Goal: Book appointment/travel/reservation

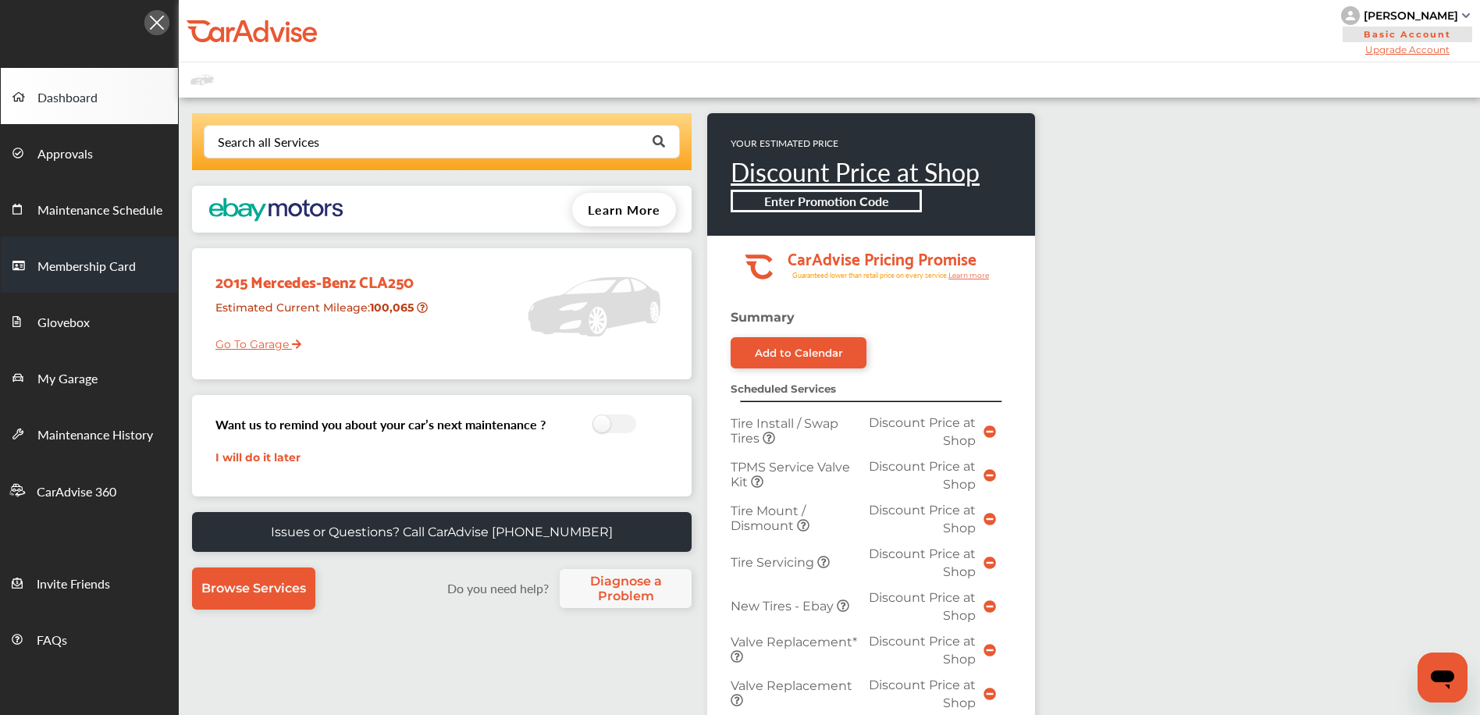
click at [145, 240] on link "Membership Card" at bounding box center [89, 264] width 177 height 56
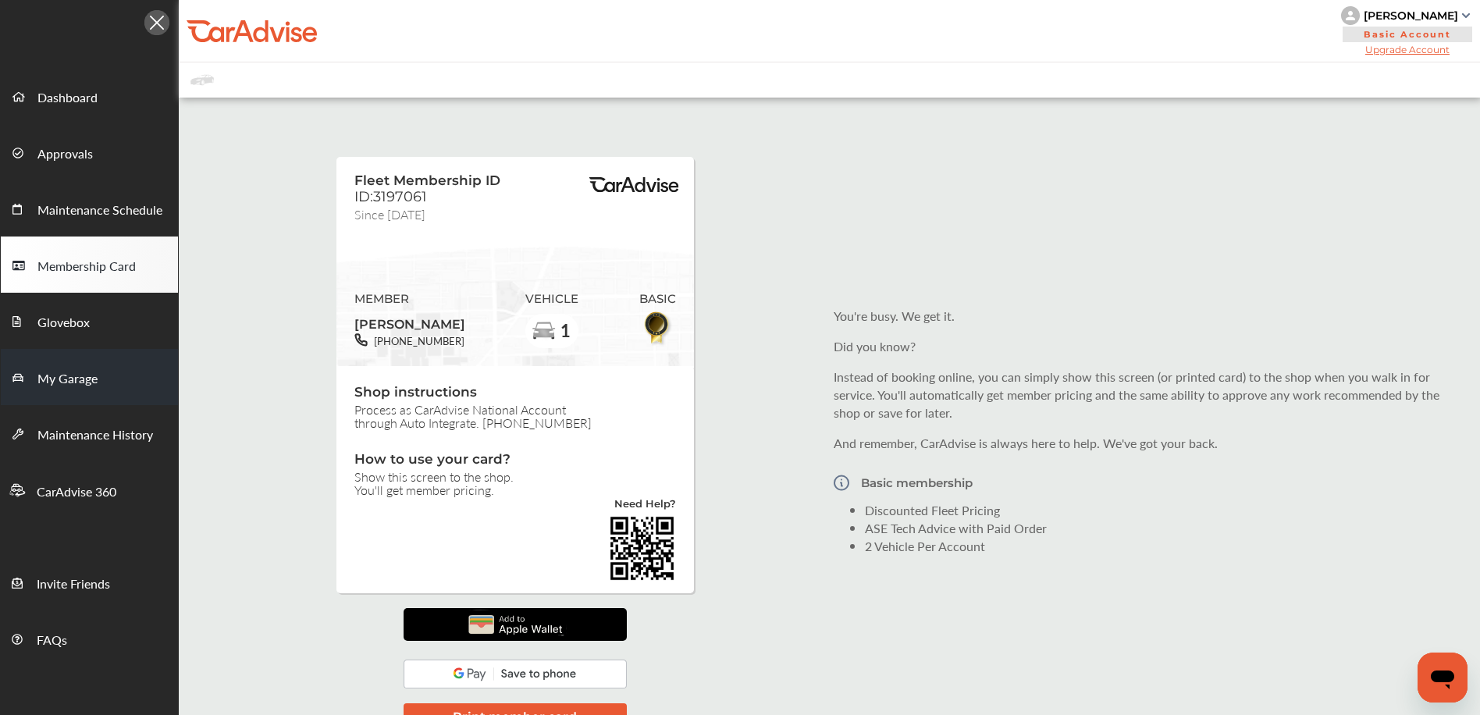
click at [132, 366] on link "My Garage" at bounding box center [89, 377] width 177 height 56
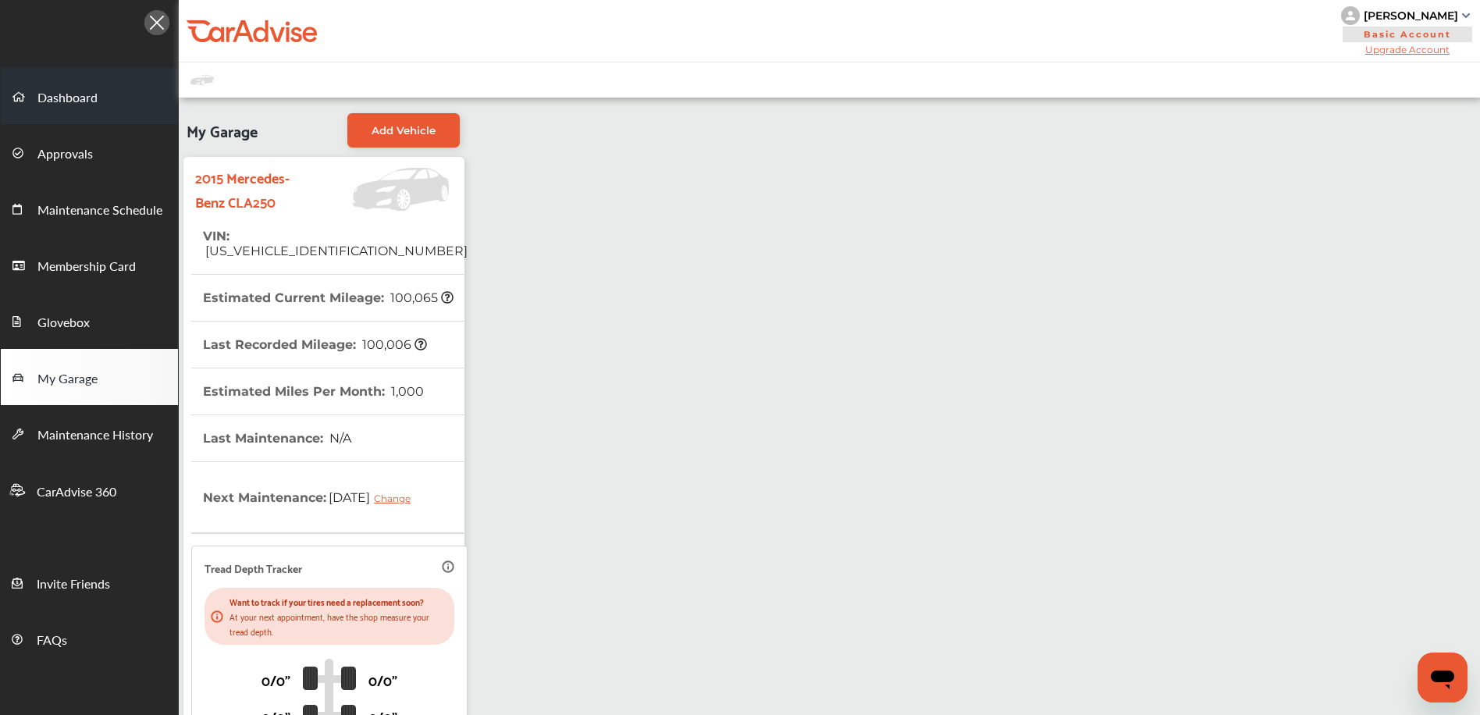
click at [129, 95] on link "Dashboard" at bounding box center [89, 96] width 177 height 56
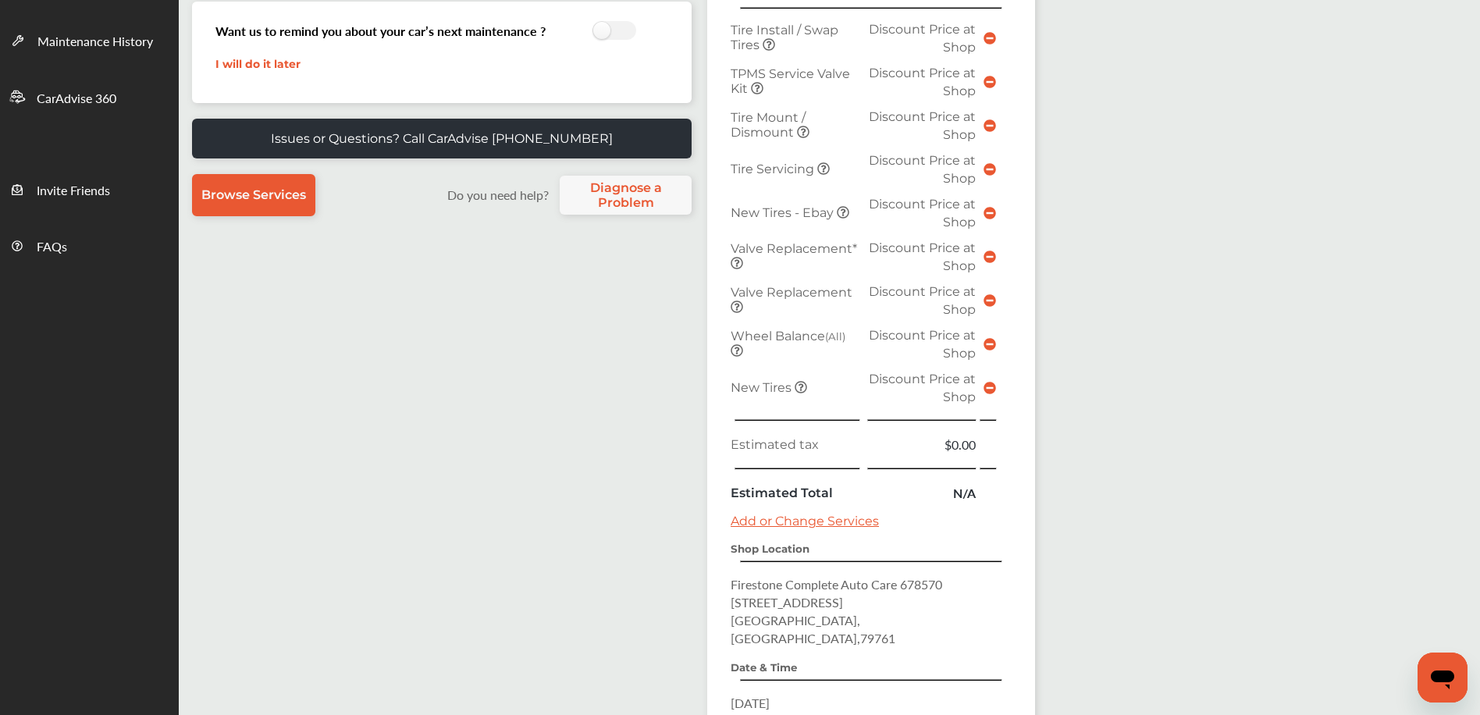
scroll to position [584, 0]
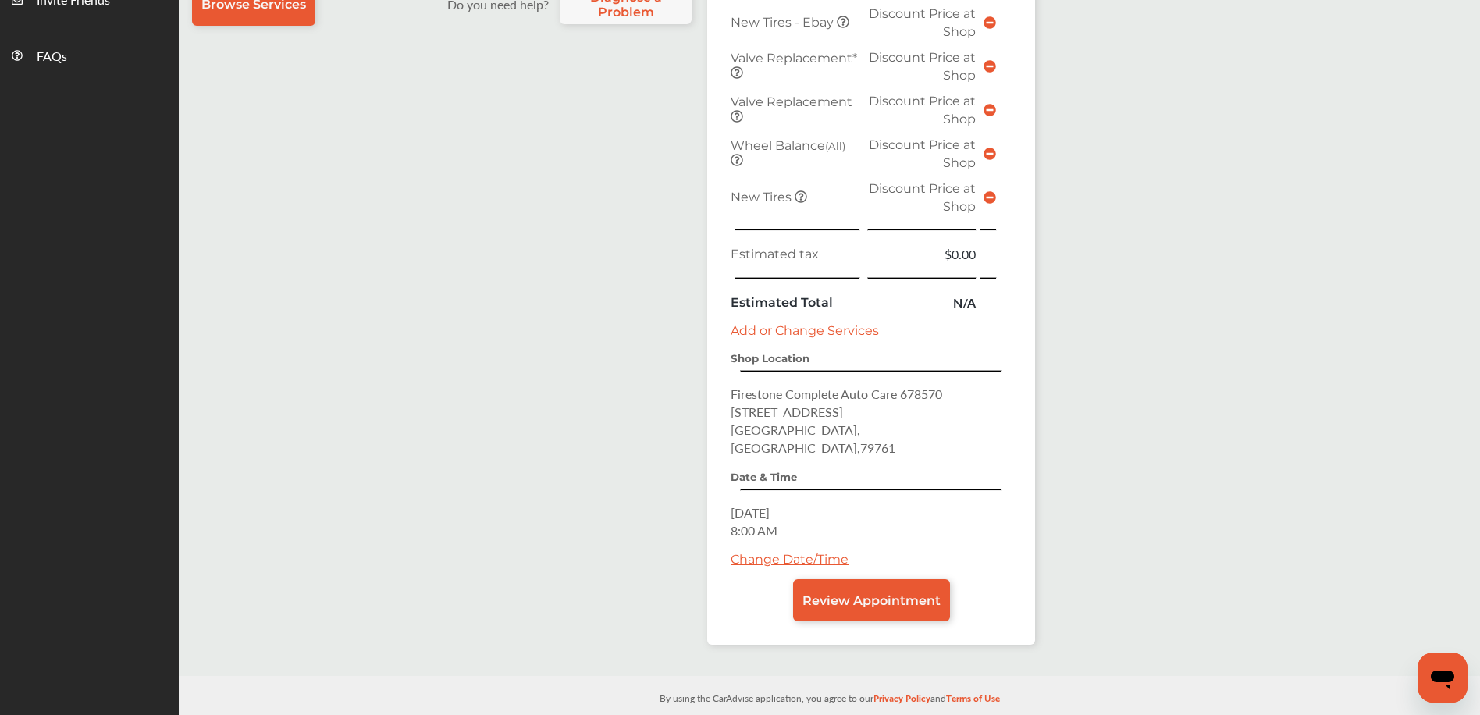
click at [765, 552] on link "Change Date/Time" at bounding box center [789, 559] width 118 height 15
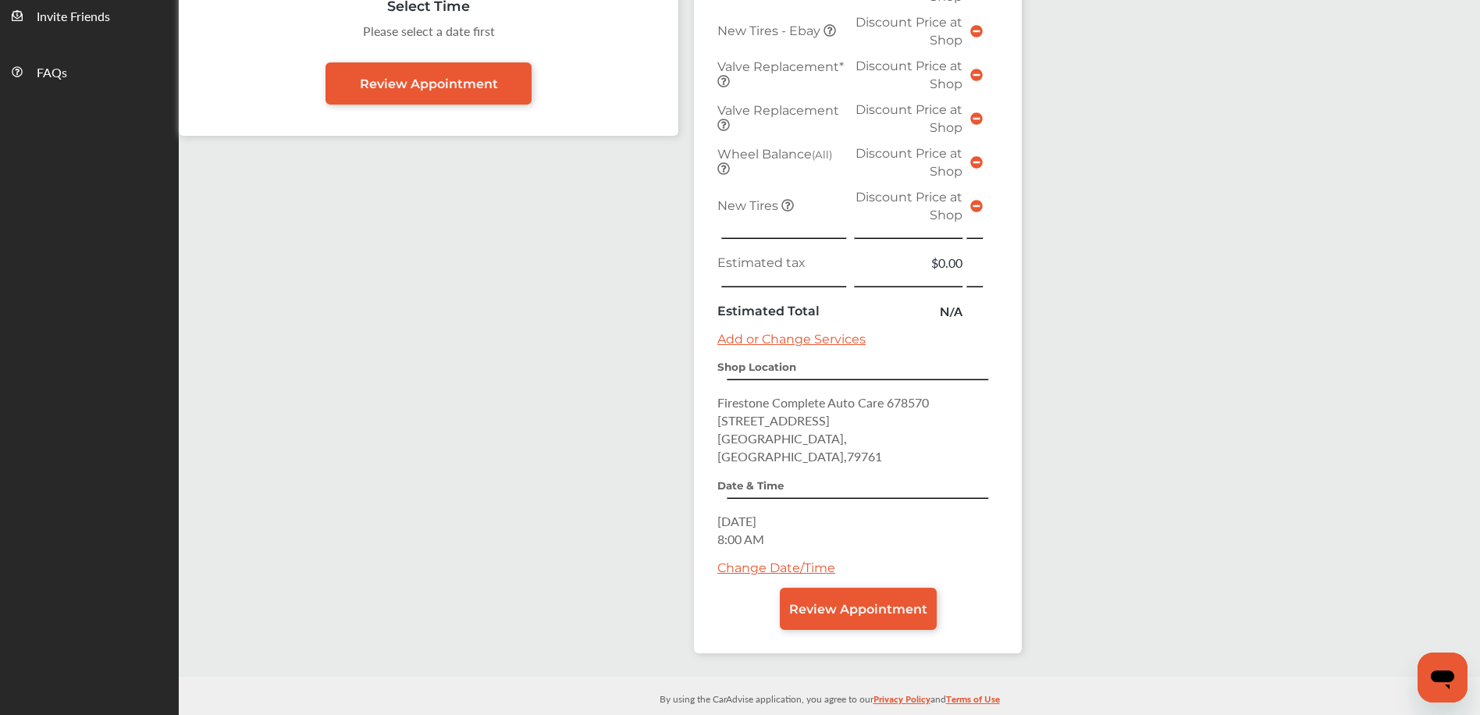
scroll to position [250, 0]
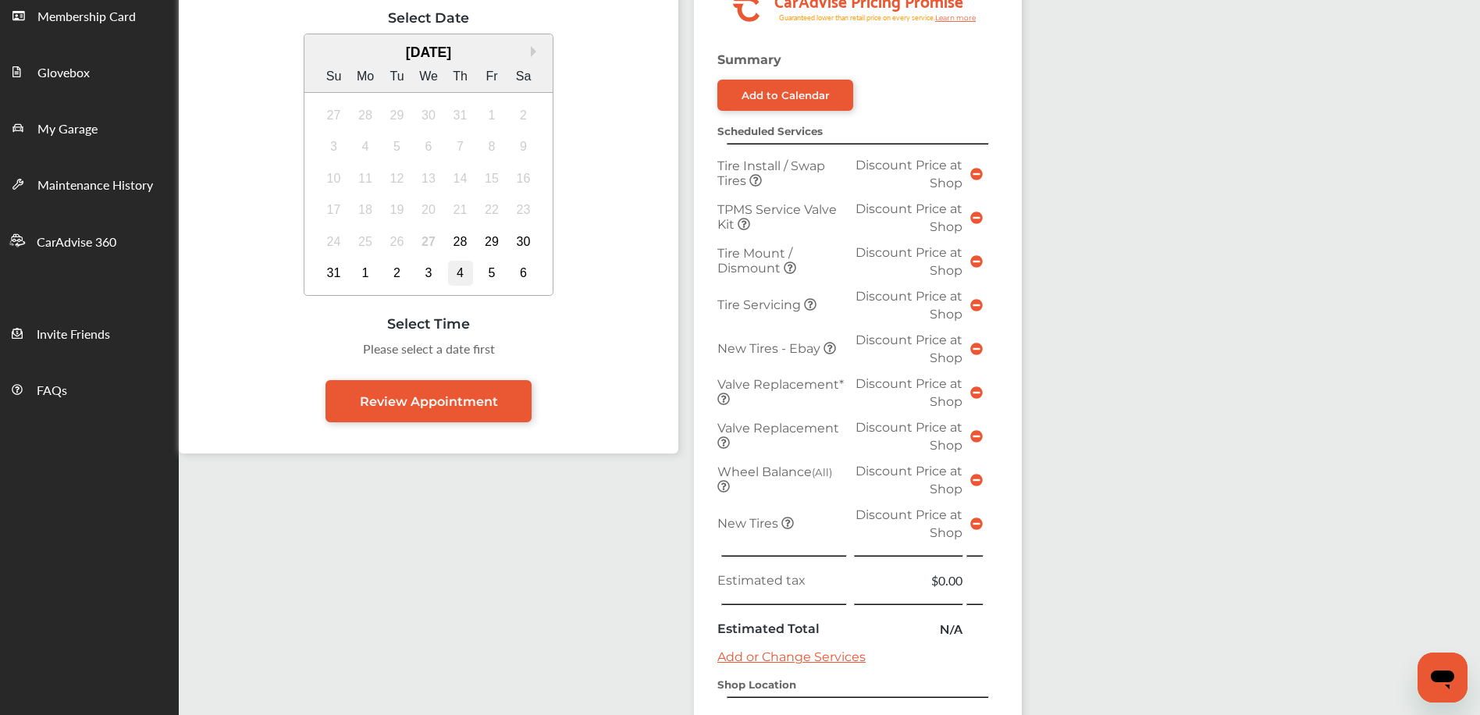
click at [470, 279] on div "4" at bounding box center [460, 273] width 25 height 25
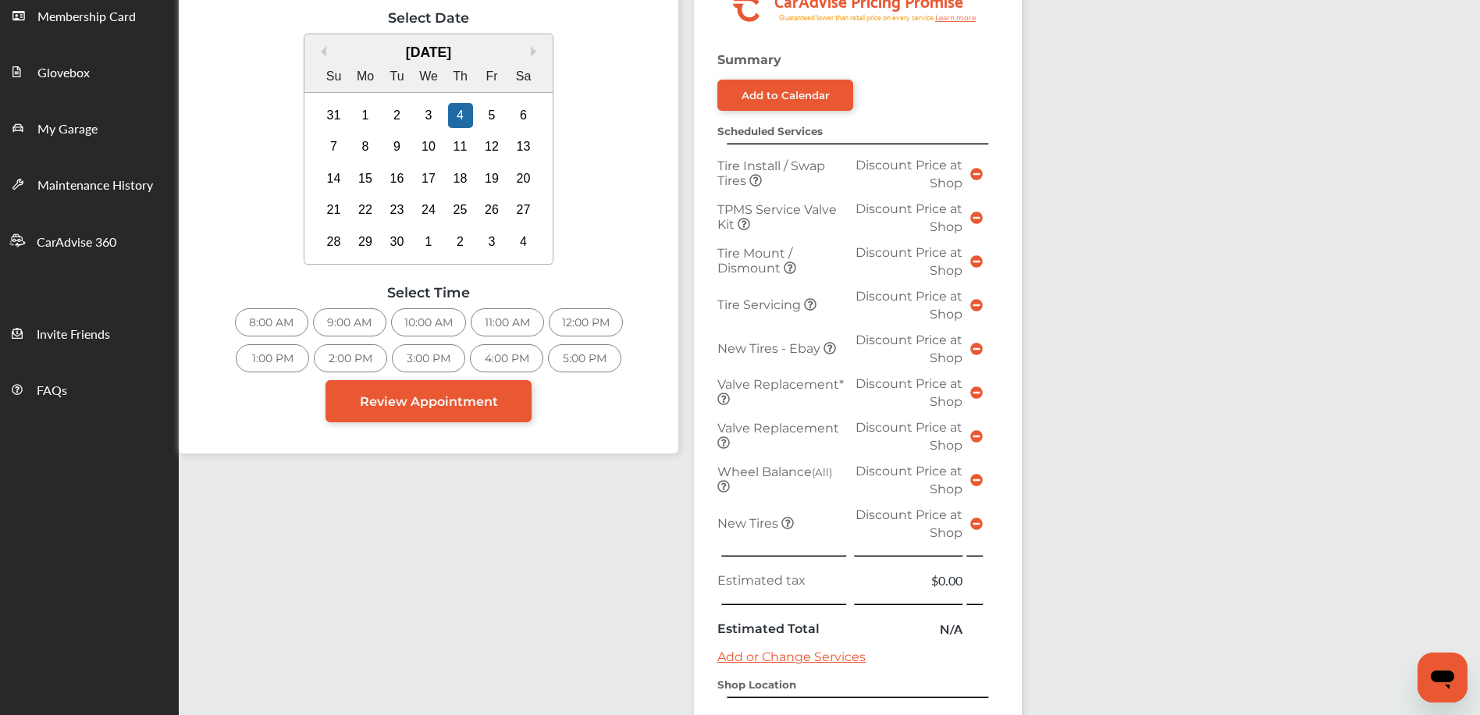
click at [275, 325] on div "8:00 AM" at bounding box center [271, 322] width 73 height 28
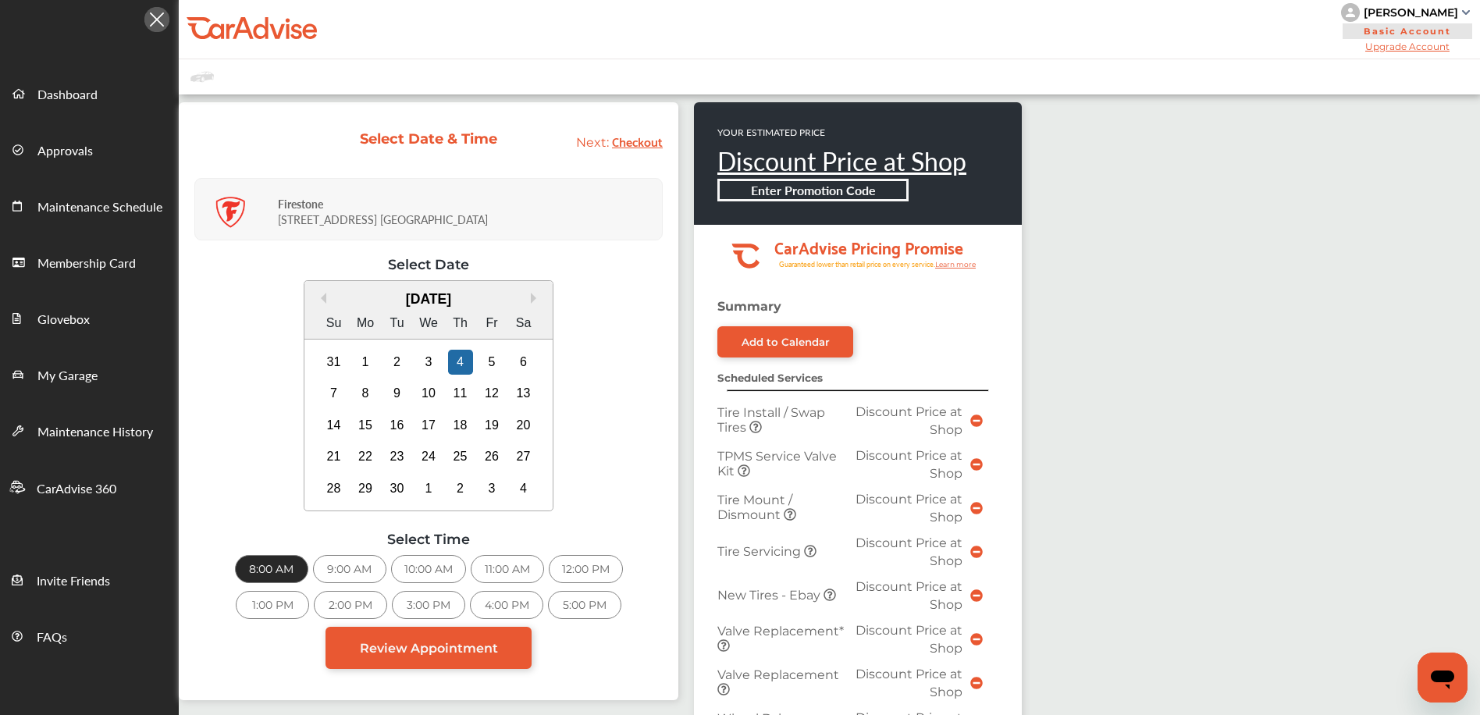
scroll to position [567, 0]
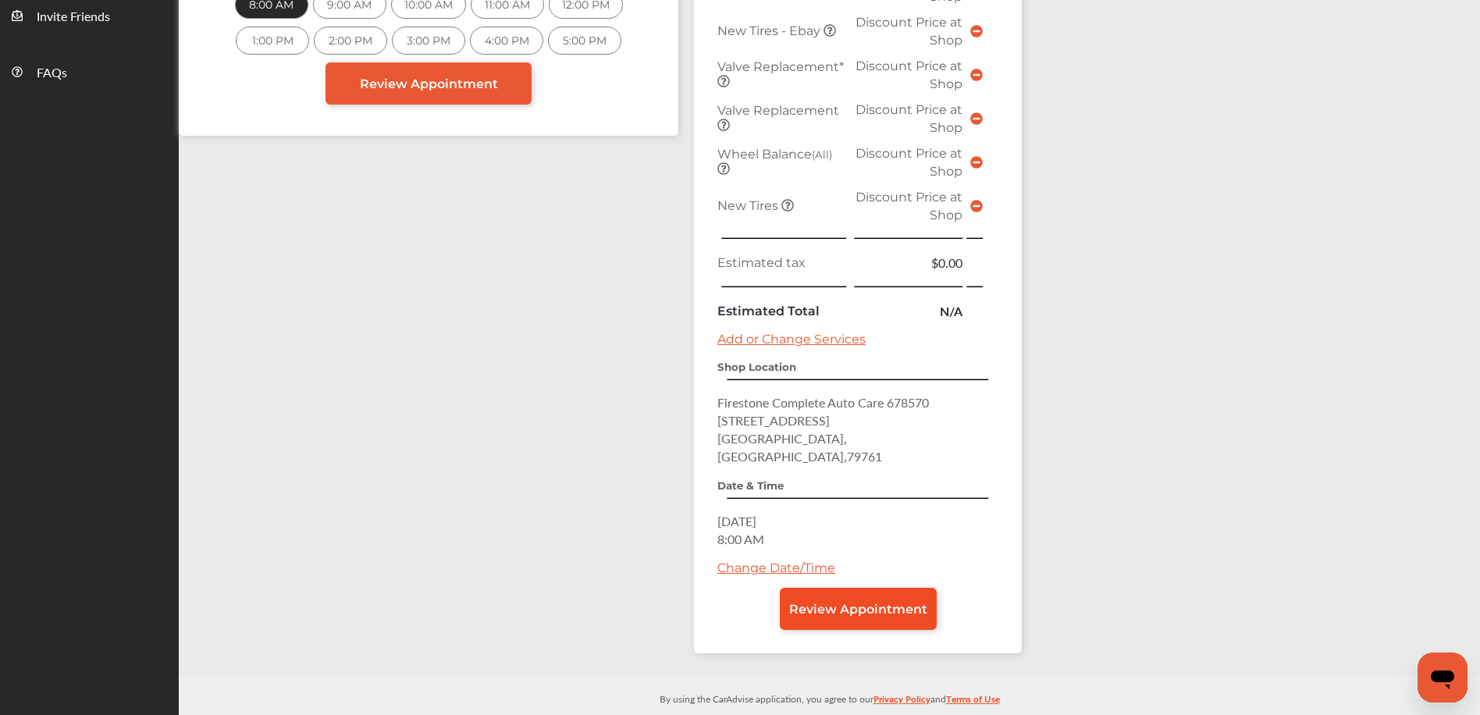
click at [850, 588] on link "Review Appointment" at bounding box center [858, 609] width 157 height 42
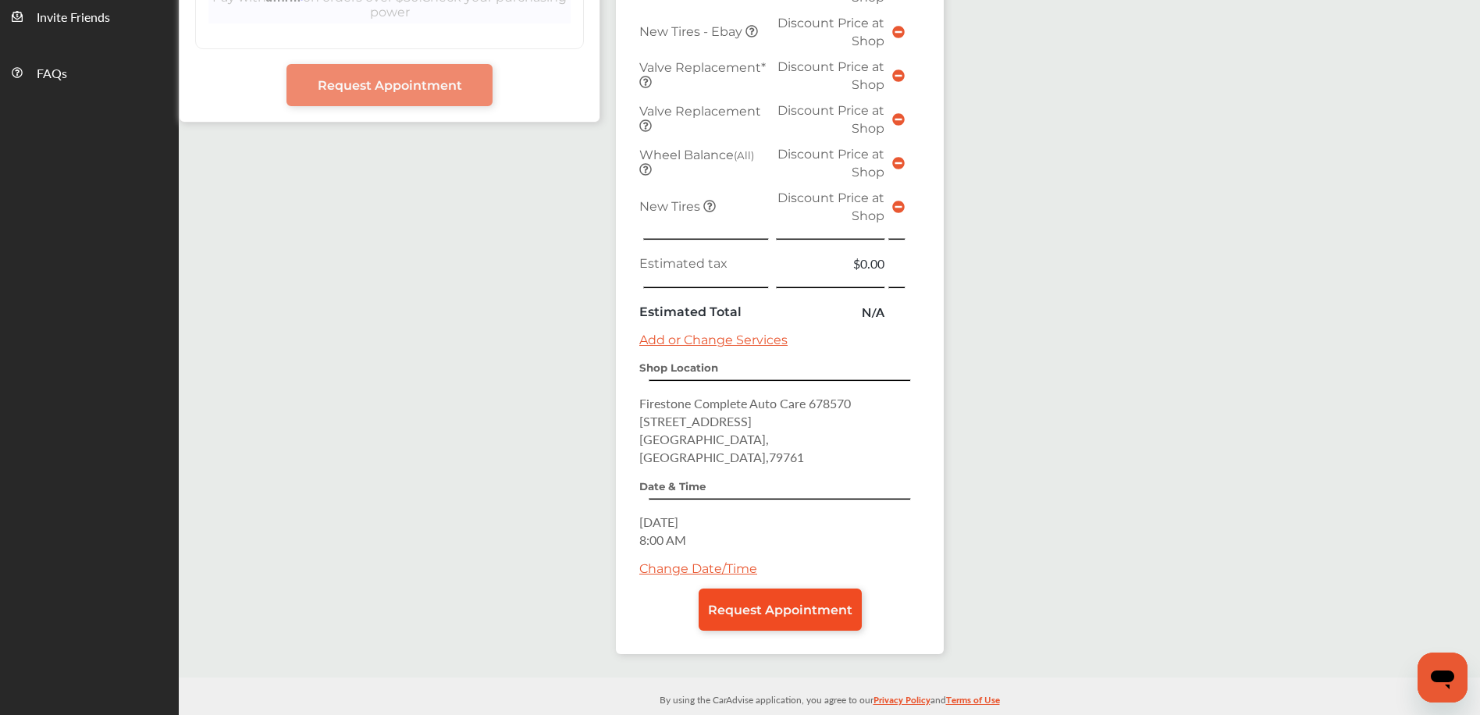
scroll to position [567, 0]
click at [783, 588] on link "Request Appointment" at bounding box center [779, 609] width 163 height 42
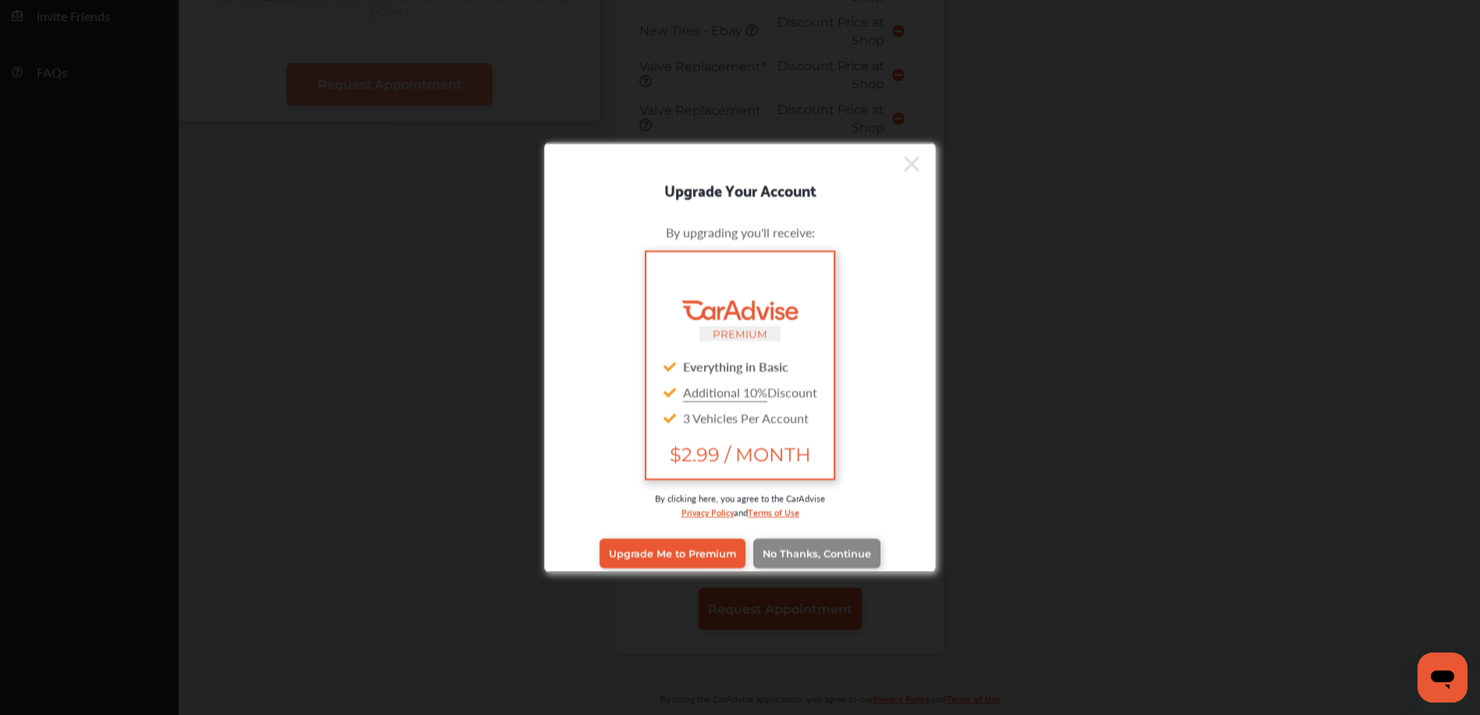
click at [812, 545] on link "No Thanks, Continue" at bounding box center [816, 553] width 127 height 30
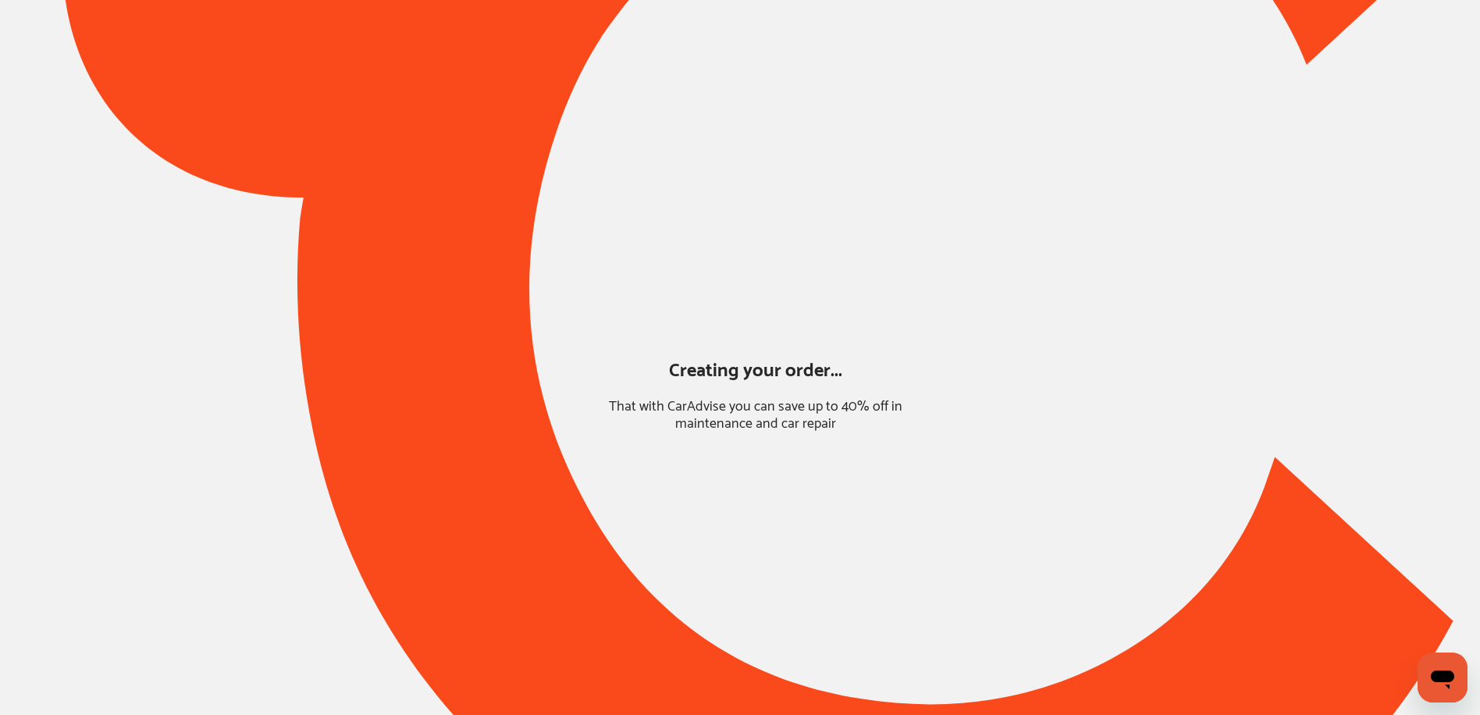
scroll to position [0, 0]
